Goal: Information Seeking & Learning: Understand process/instructions

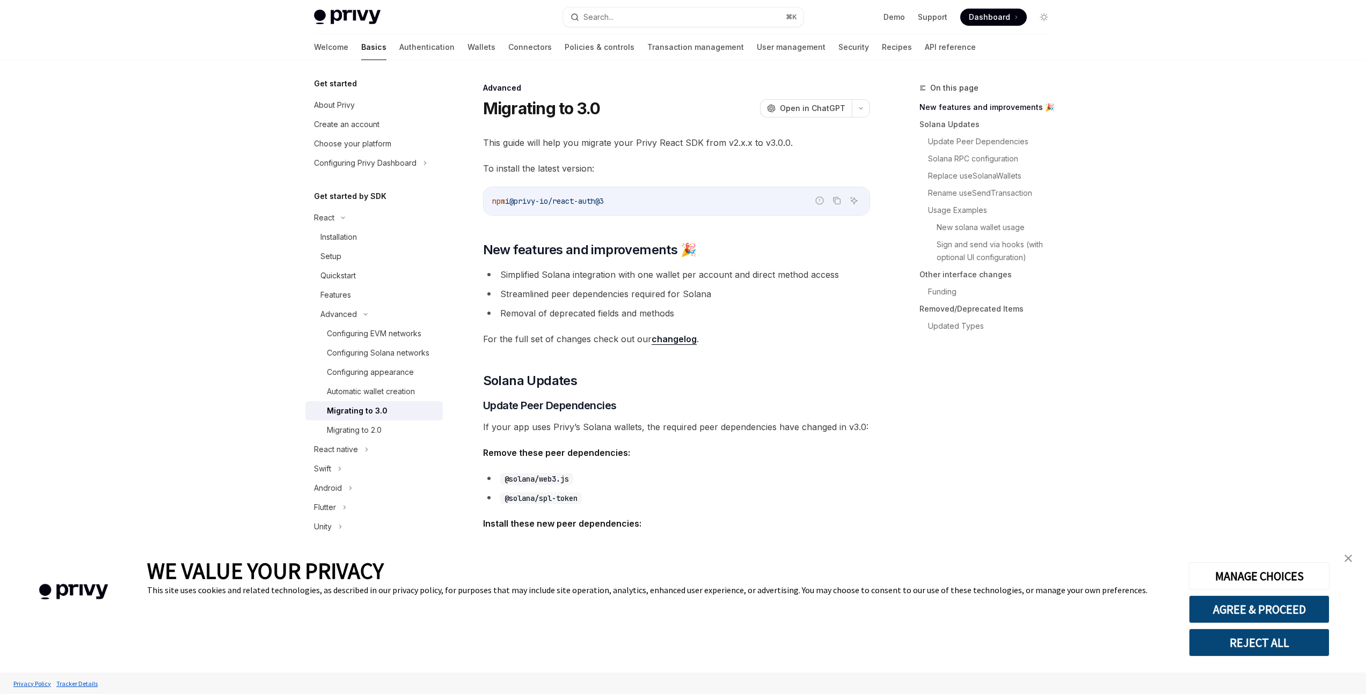
click at [1350, 556] on img "close banner" at bounding box center [1348, 559] width 8 height 8
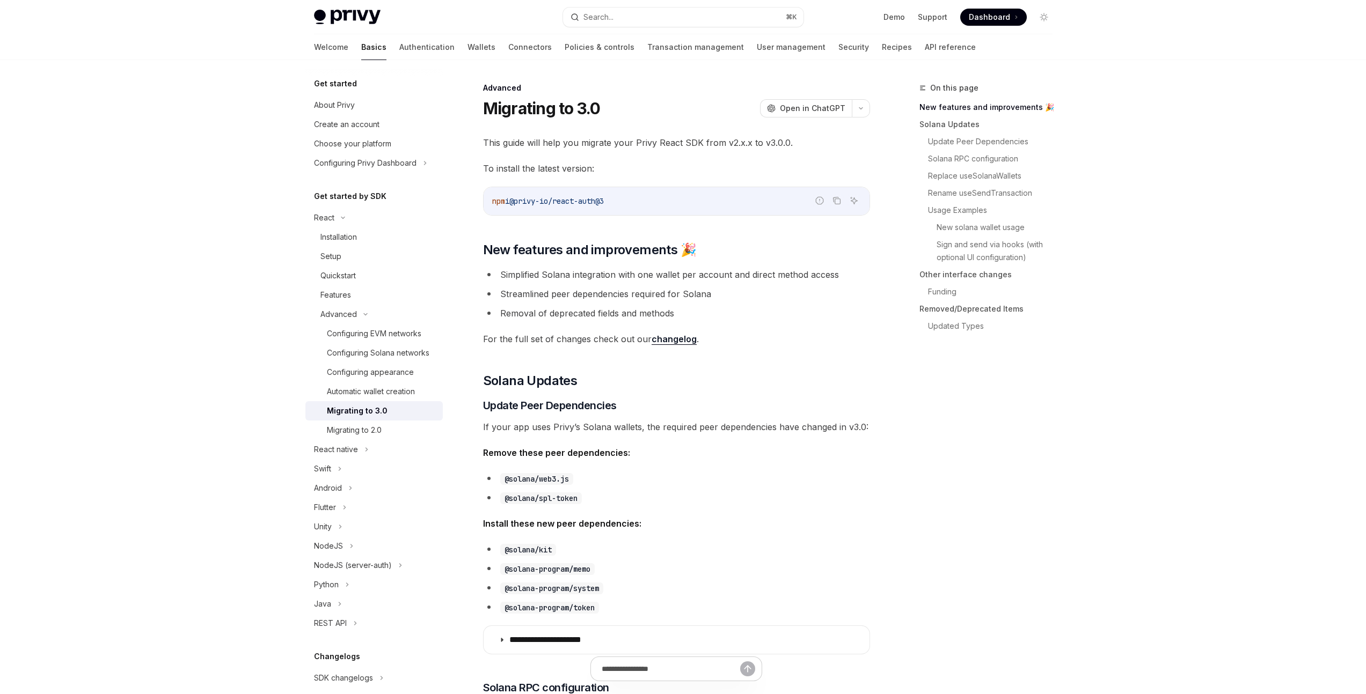
drag, startPoint x: 555, startPoint y: 549, endPoint x: 504, endPoint y: 552, distance: 50.5
click at [504, 552] on code "@solana/kit" at bounding box center [528, 550] width 56 height 12
drag, startPoint x: 553, startPoint y: 551, endPoint x: 504, endPoint y: 553, distance: 48.9
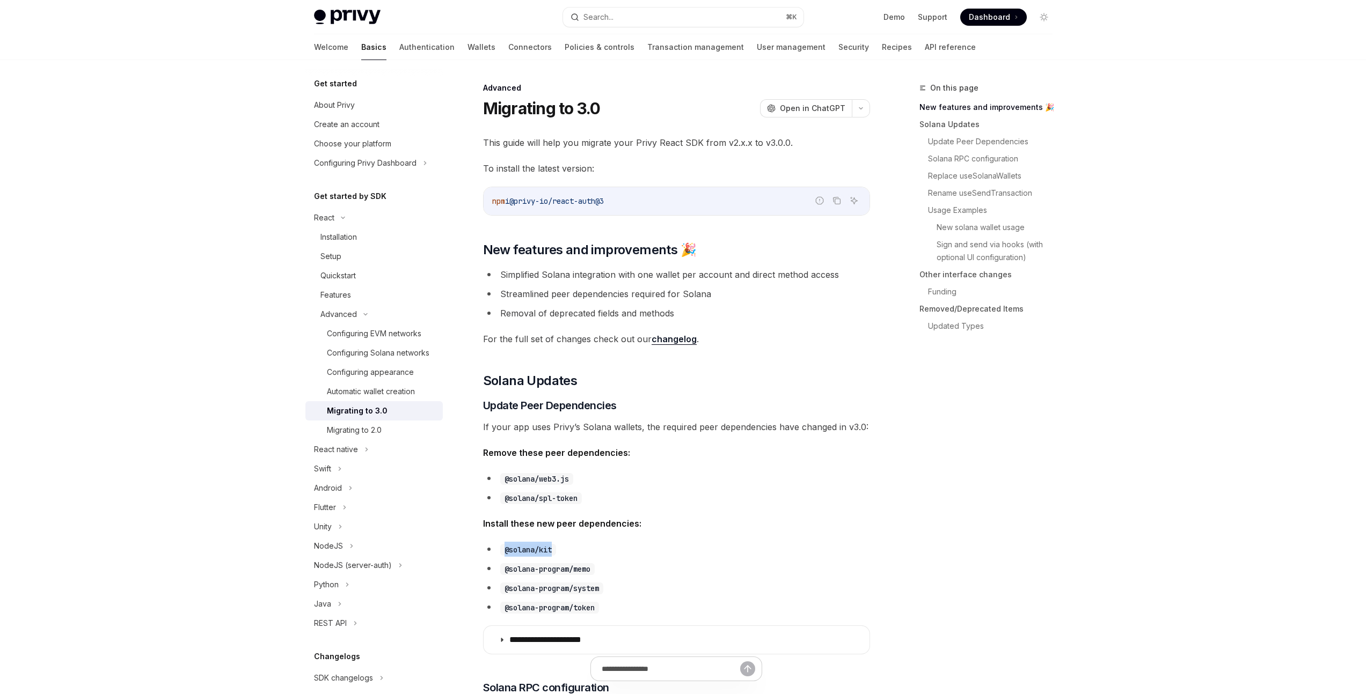
click at [504, 553] on code "@solana/kit" at bounding box center [528, 550] width 56 height 12
copy code "@solana/kit"
click at [582, 491] on li "@solana/spl-token" at bounding box center [676, 497] width 387 height 15
drag, startPoint x: 573, startPoint y: 480, endPoint x: 500, endPoint y: 481, distance: 72.4
click at [500, 481] on code "@solana/web3.js" at bounding box center [536, 479] width 73 height 12
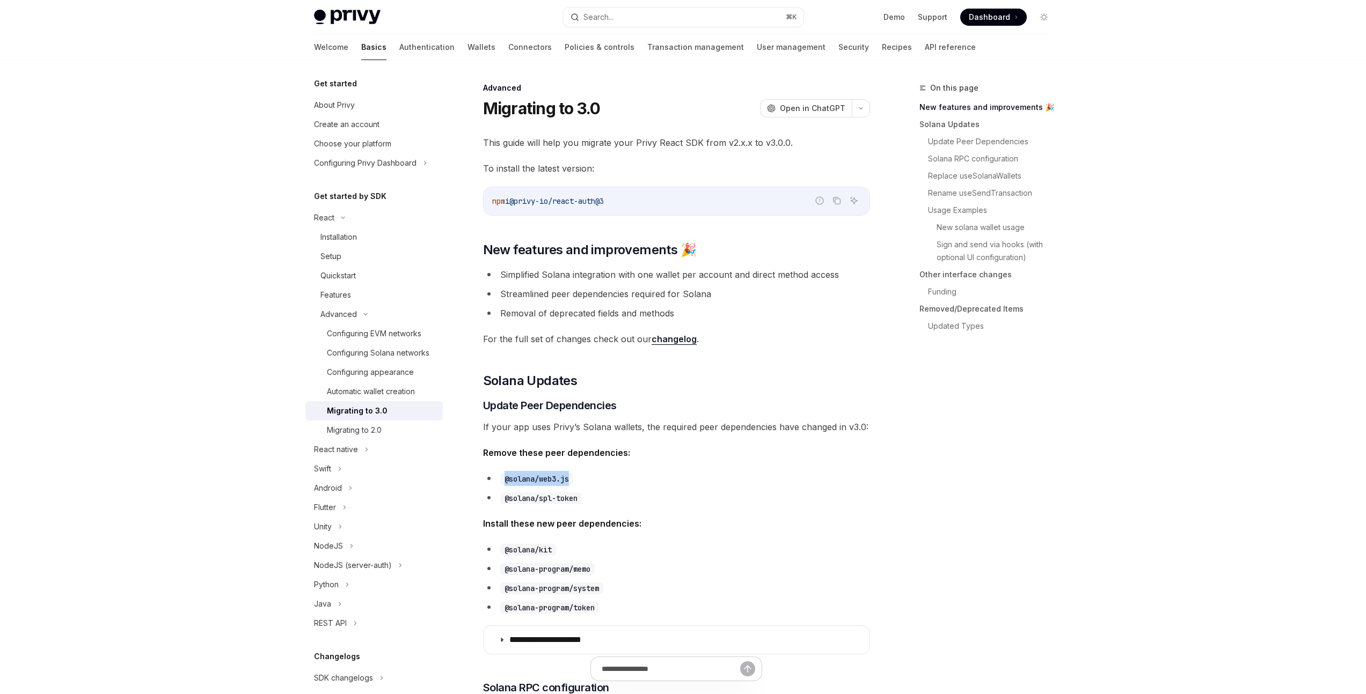
copy code "@solana/web3.js"
type textarea "*"
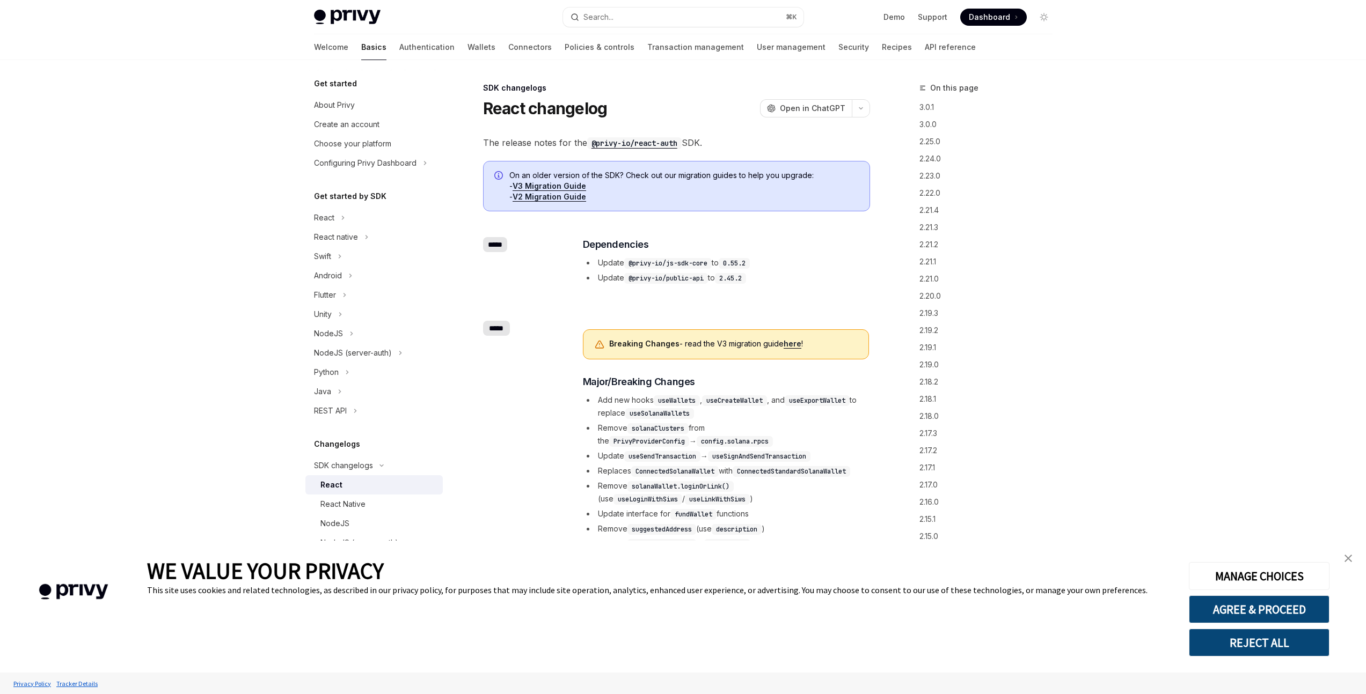
click at [1270, 648] on button "REJECT ALL" at bounding box center [1259, 643] width 141 height 28
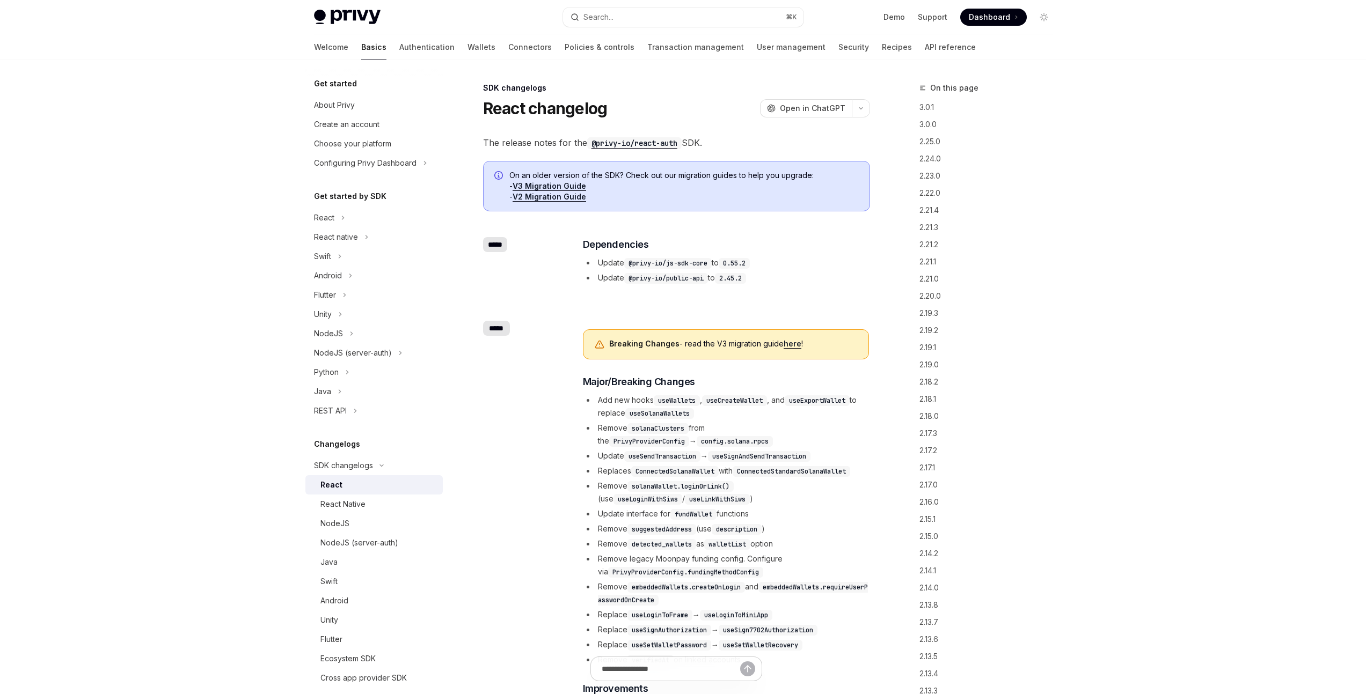
type textarea "*"
